Goal: Task Accomplishment & Management: Manage account settings

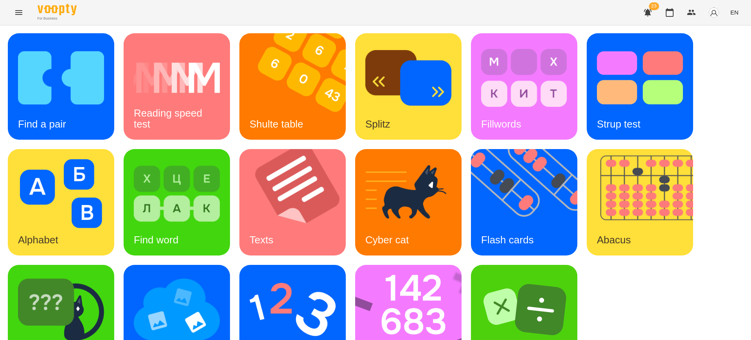
click at [732, 13] on span "EN" at bounding box center [734, 12] width 8 height 8
click at [718, 48] on div "Українська" at bounding box center [719, 44] width 40 height 14
click at [22, 13] on icon "Menu" at bounding box center [18, 12] width 7 height 5
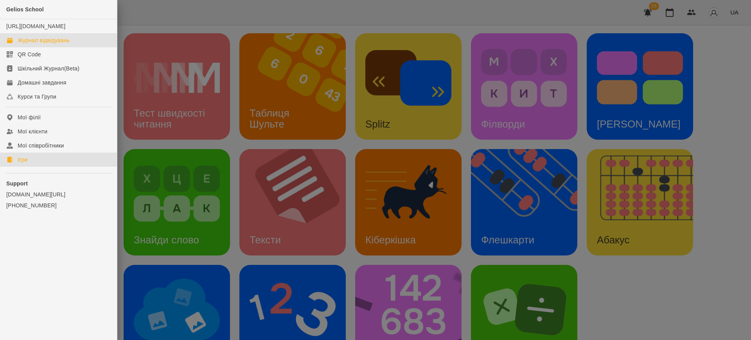
click at [42, 44] on div "Журнал відвідувань" at bounding box center [44, 40] width 52 height 8
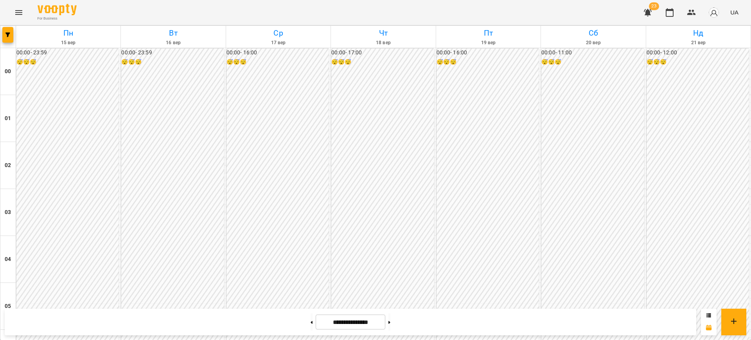
scroll to position [712, 0]
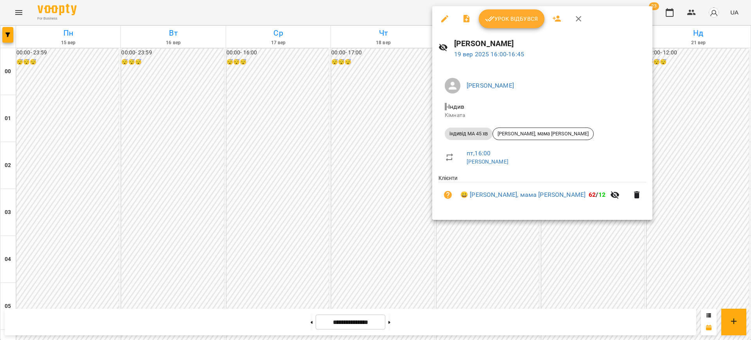
click at [512, 18] on span "Урок відбувся" at bounding box center [511, 18] width 53 height 9
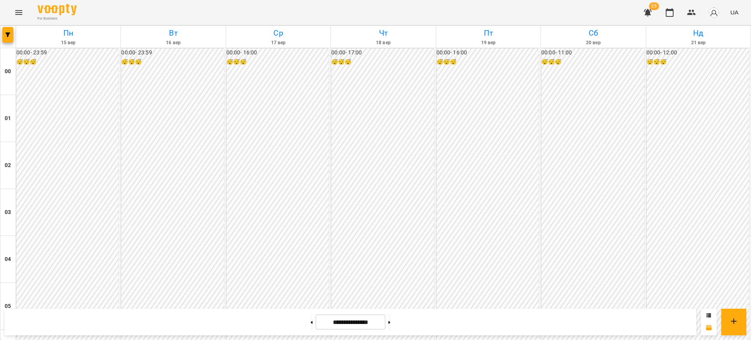
scroll to position [695, 0]
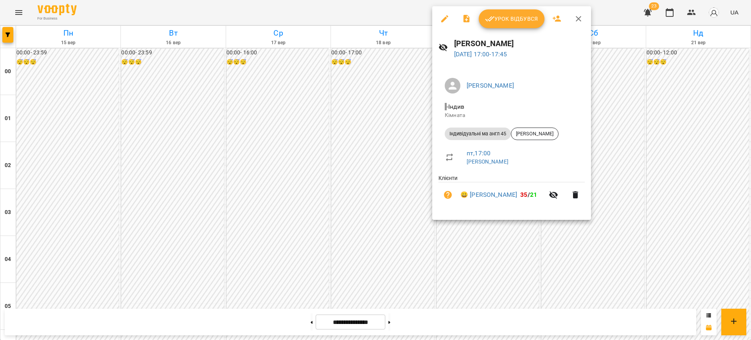
click at [493, 17] on icon "button" at bounding box center [489, 18] width 9 height 5
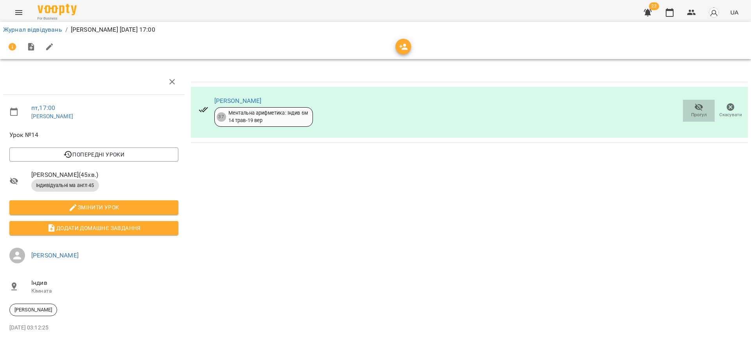
click at [694, 108] on icon "button" at bounding box center [698, 107] width 9 height 7
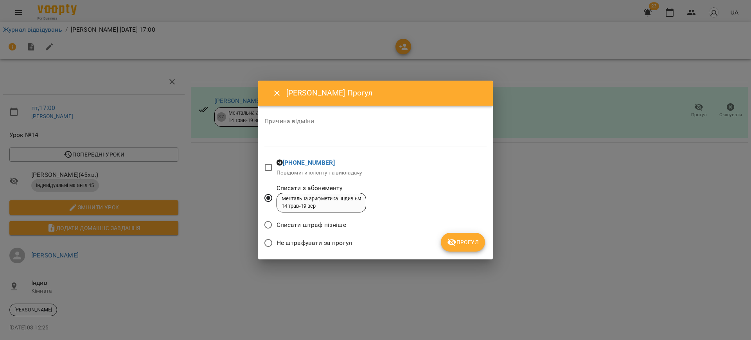
click at [335, 141] on textarea at bounding box center [375, 139] width 222 height 7
type textarea "**********"
click at [460, 248] on button "Прогул" at bounding box center [463, 242] width 44 height 19
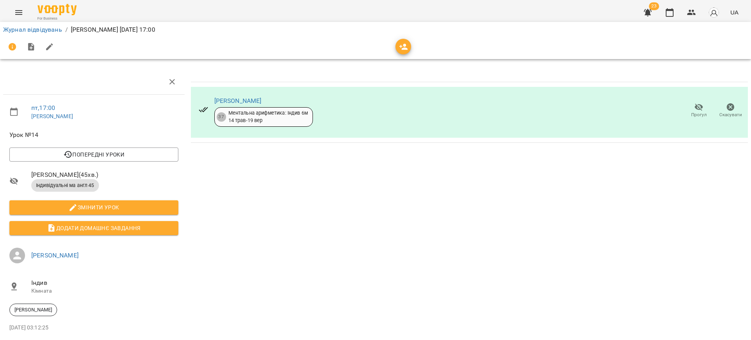
drag, startPoint x: 693, startPoint y: 122, endPoint x: 689, endPoint y: 111, distance: 10.9
click at [691, 111] on span "Прогул" at bounding box center [699, 114] width 16 height 7
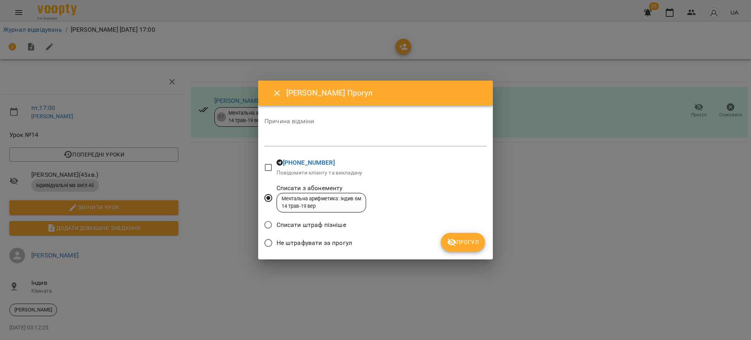
click at [339, 143] on textarea at bounding box center [375, 139] width 222 height 7
type textarea "******"
click at [459, 243] on span "Прогул" at bounding box center [463, 241] width 32 height 9
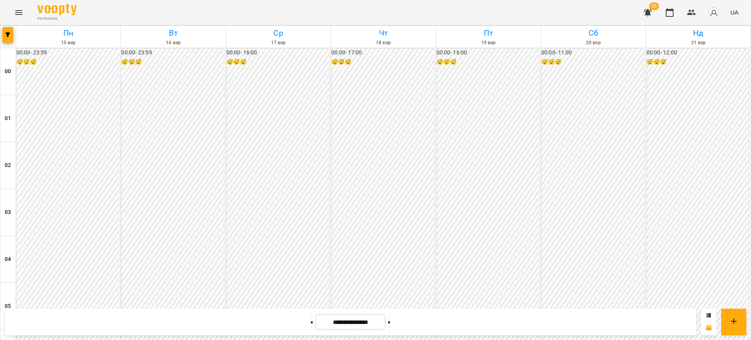
scroll to position [723, 0]
click at [19, 16] on icon "Menu" at bounding box center [18, 12] width 9 height 9
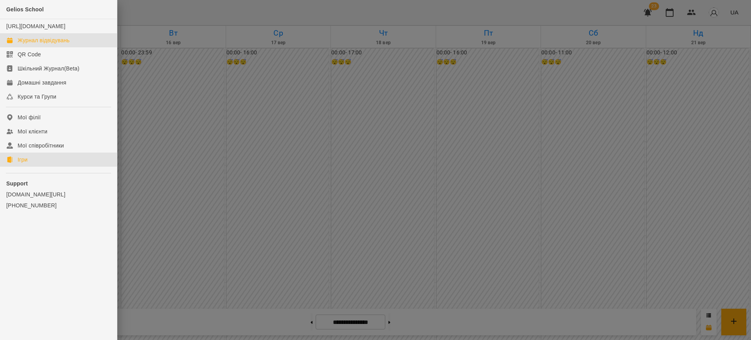
click at [27, 163] on div "Ігри" at bounding box center [23, 160] width 10 height 8
